Goal: Information Seeking & Learning: Learn about a topic

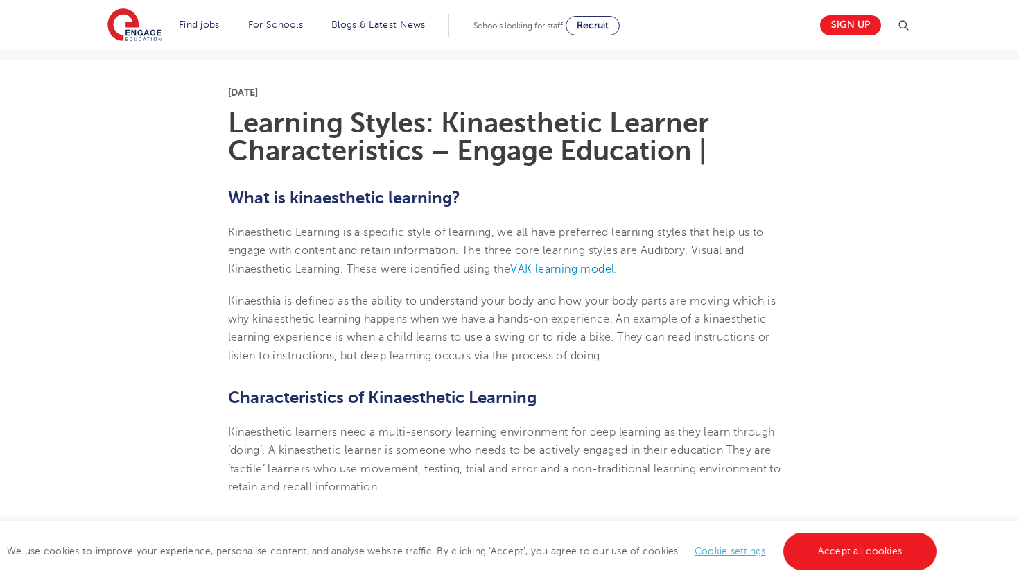
scroll to position [331, 0]
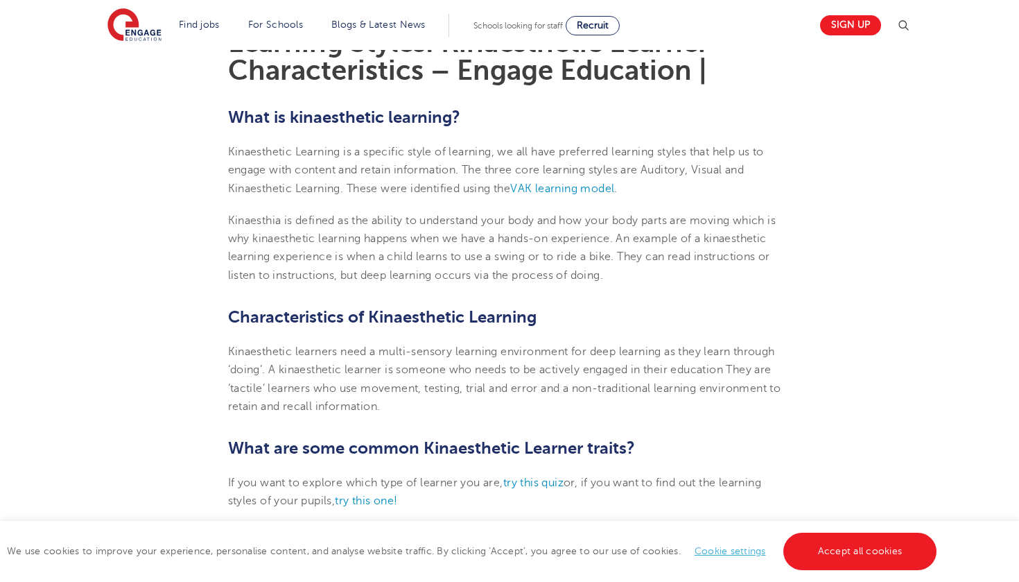
scroll to position [404, 0]
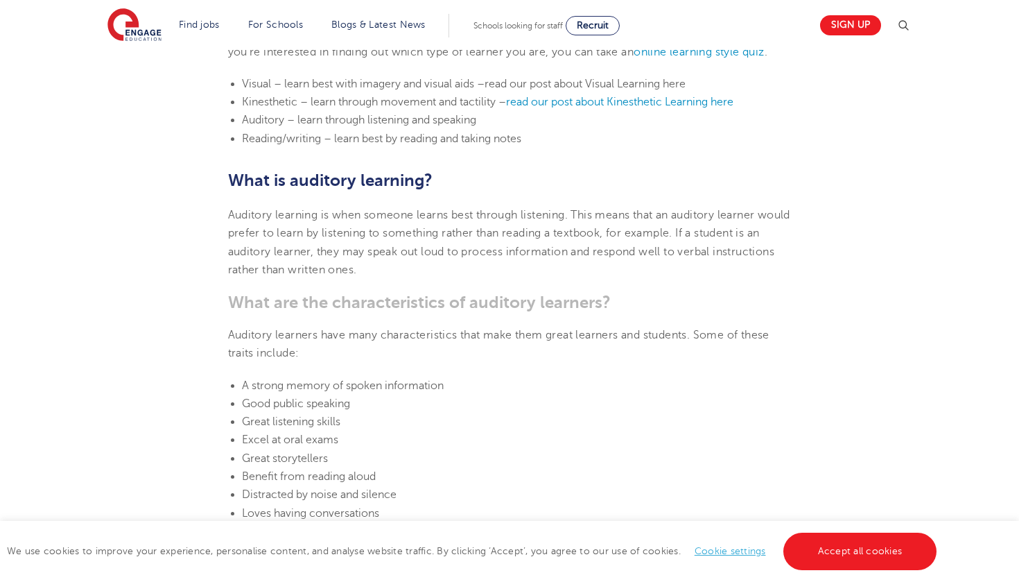
scroll to position [662, 0]
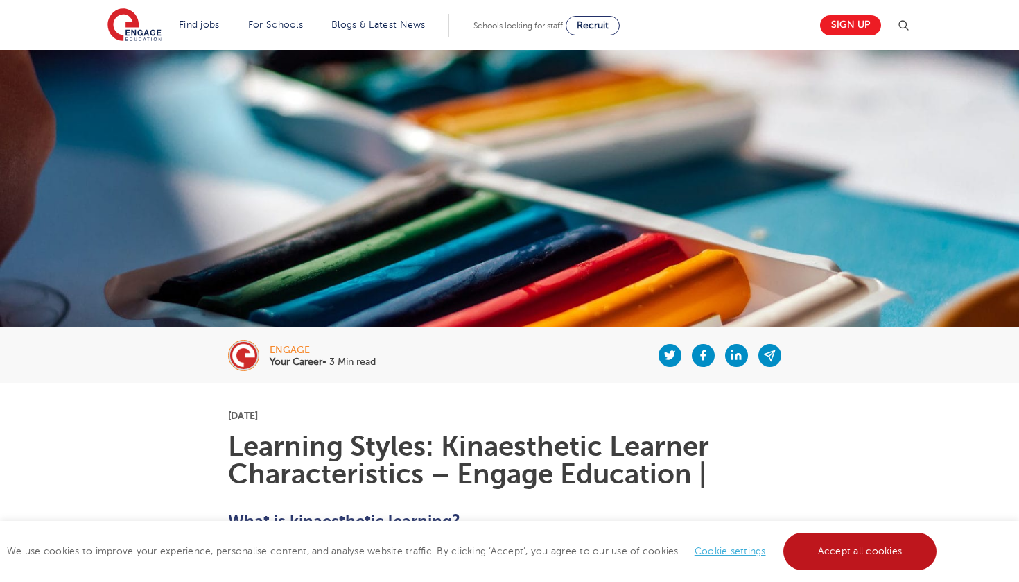
click at [829, 549] on link "Accept all cookies" at bounding box center [861, 551] width 154 height 37
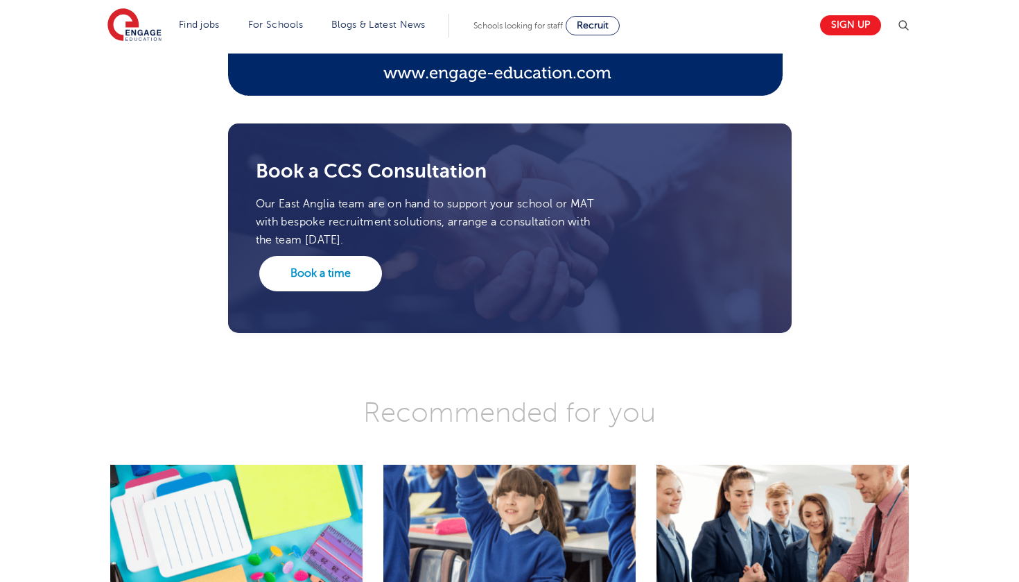
scroll to position [3245, 0]
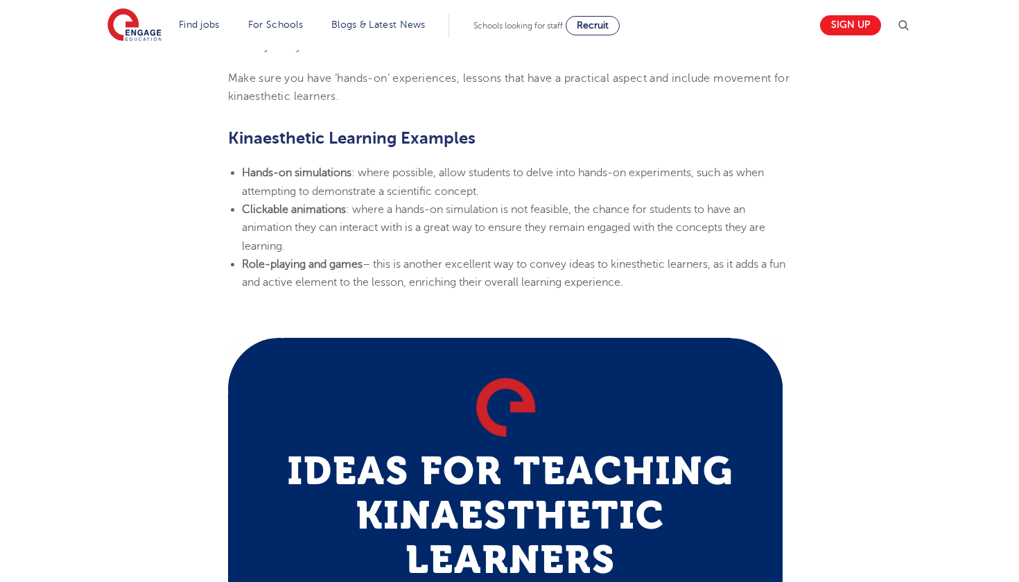
scroll to position [1682, 0]
